Goal: Task Accomplishment & Management: Manage account settings

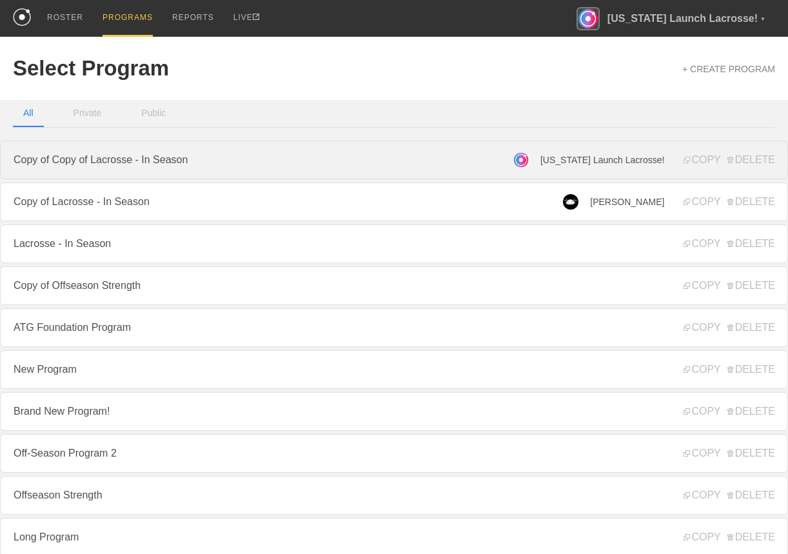
click at [306, 156] on link "Copy of Copy of Lacrosse - In Season" at bounding box center [394, 160] width 788 height 39
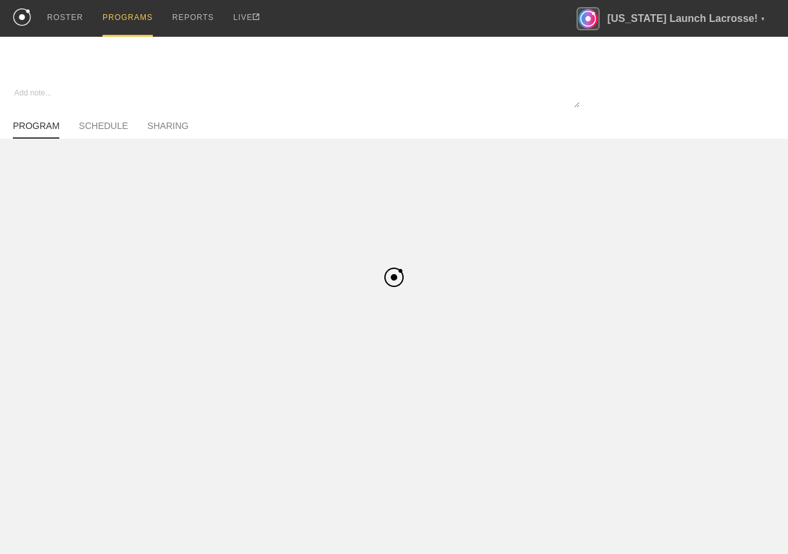
type textarea "x"
type input "Copy of Copy of Lacrosse - In Season"
type textarea "Test description"
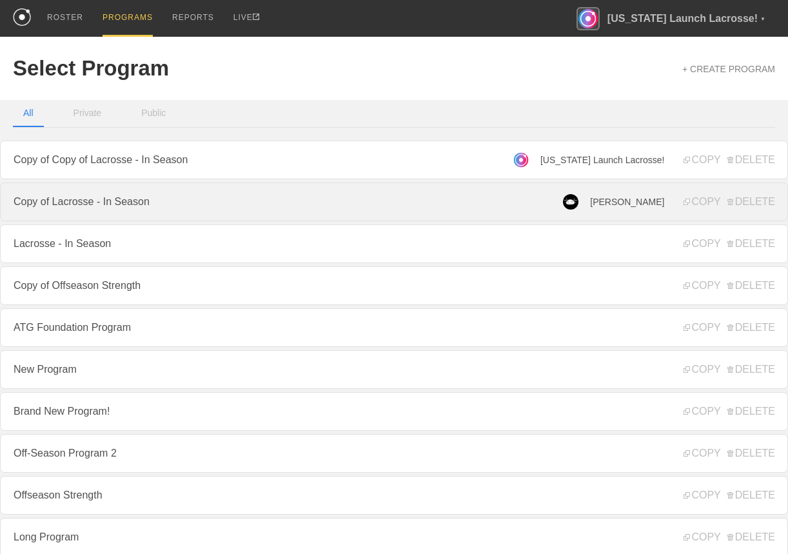
click at [164, 203] on link "Copy of Lacrosse - In Season" at bounding box center [394, 202] width 788 height 39
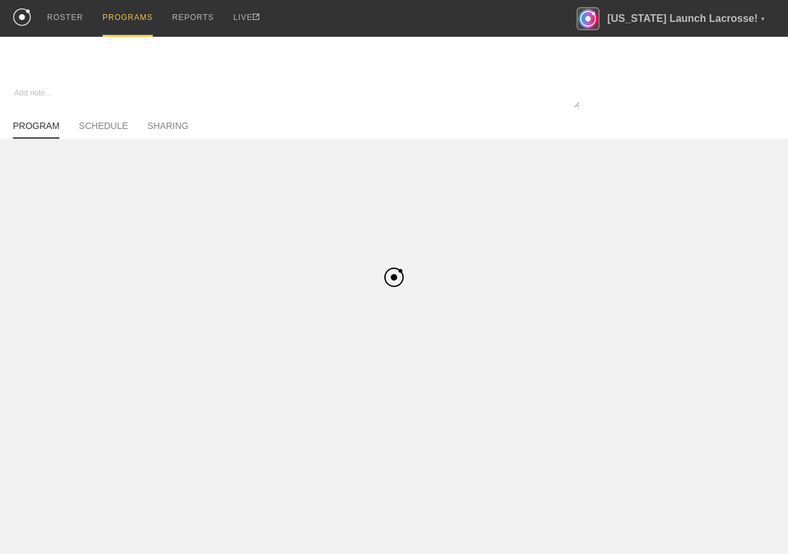
type textarea "x"
type input "Copy of Lacrosse - In Season"
type textarea "Test description"
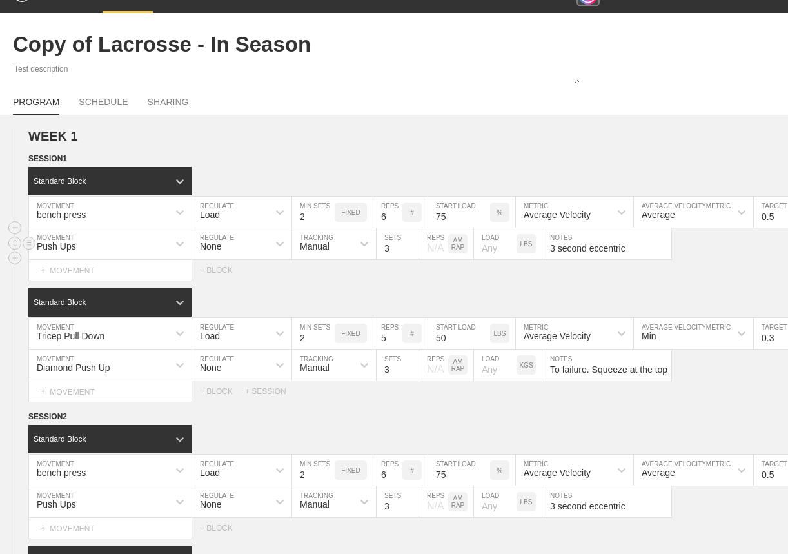
scroll to position [25, 0]
